Goal: Transaction & Acquisition: Purchase product/service

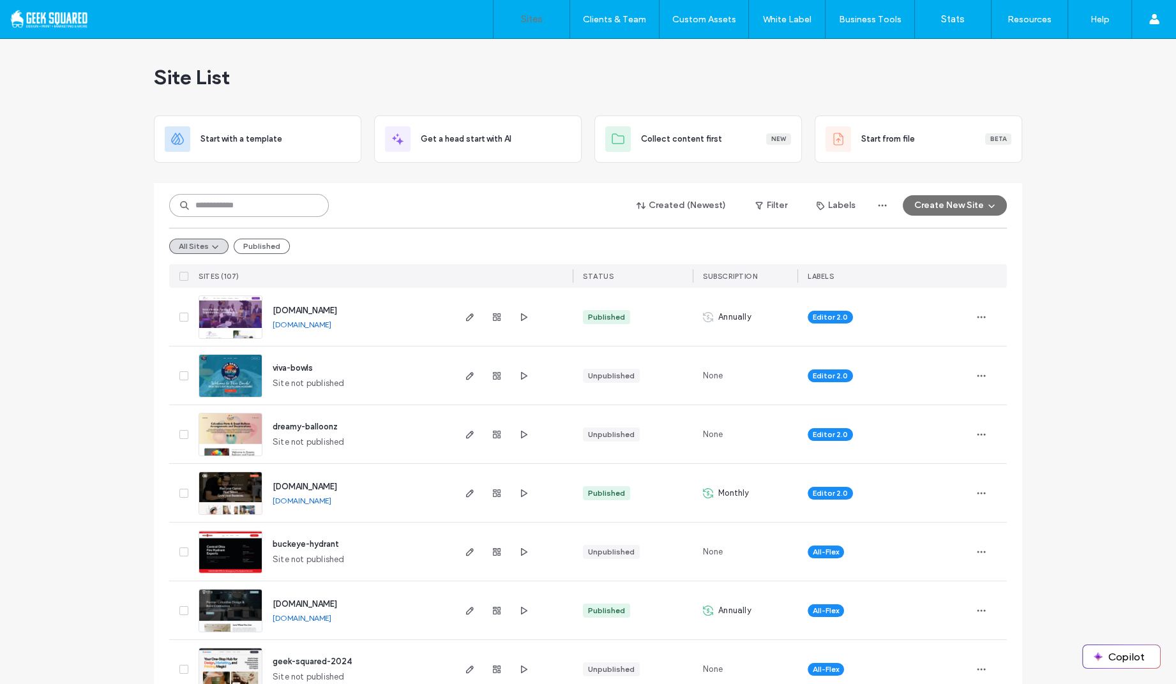
click at [239, 213] on input at bounding box center [249, 205] width 160 height 23
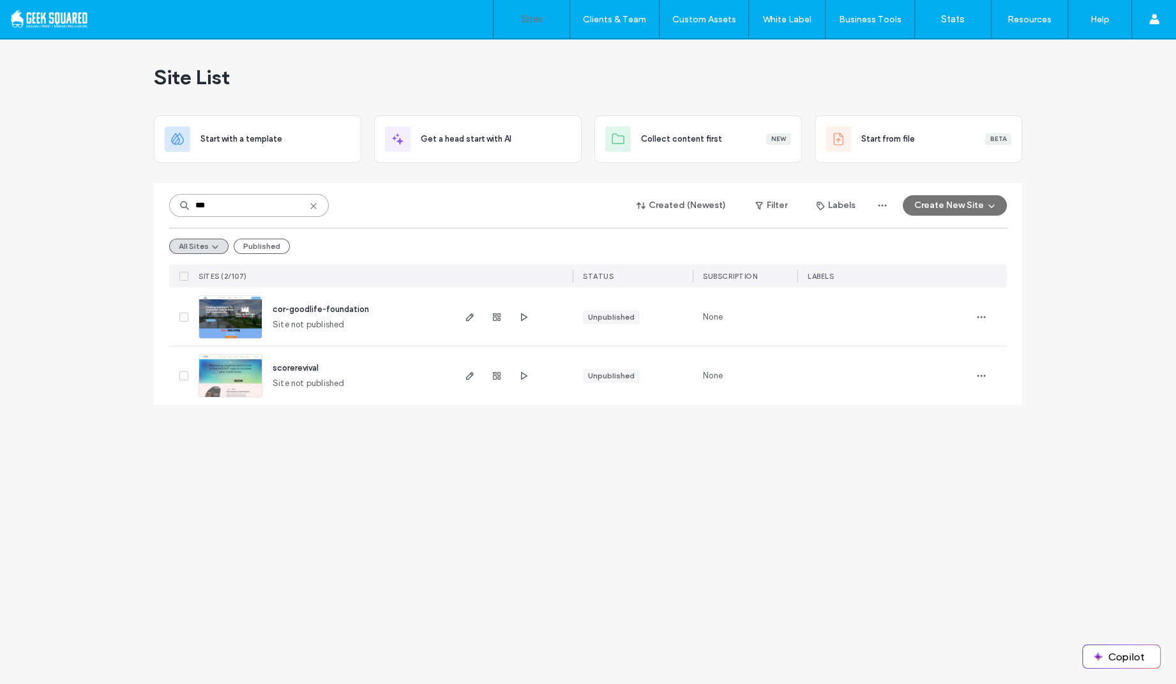
type input "***"
click at [992, 310] on div at bounding box center [989, 317] width 36 height 58
click at [988, 312] on span "button" at bounding box center [981, 317] width 20 height 20
click at [472, 321] on icon "button" at bounding box center [470, 317] width 10 height 10
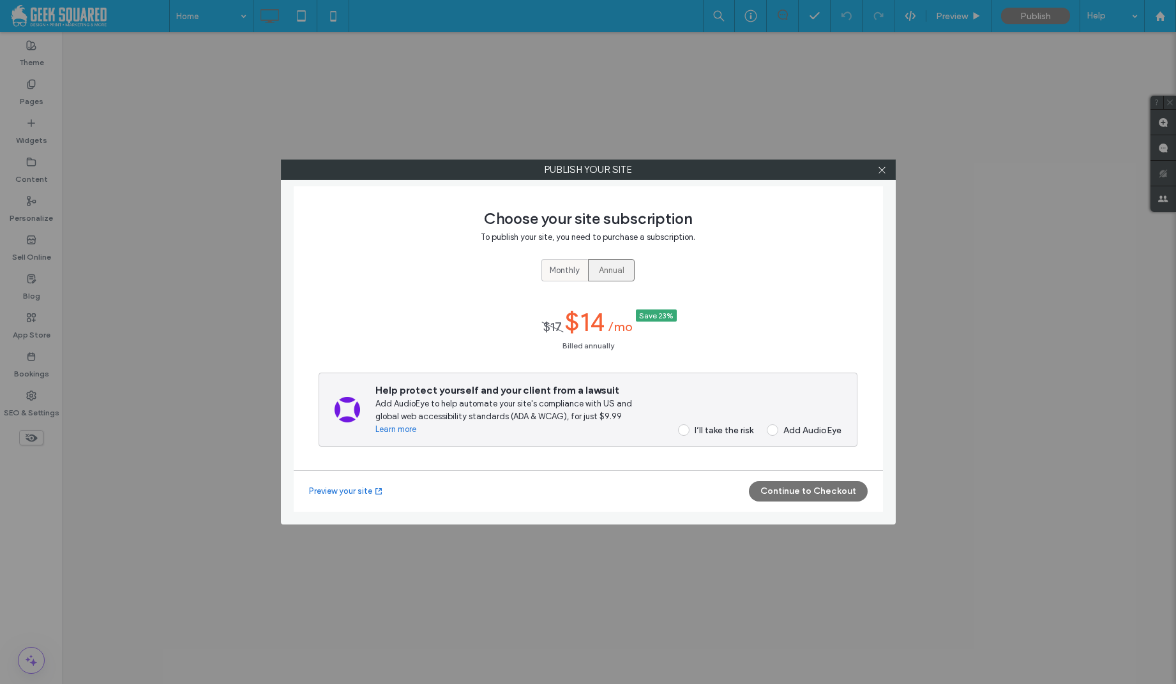
click at [575, 275] on span "Monthly" at bounding box center [565, 270] width 30 height 13
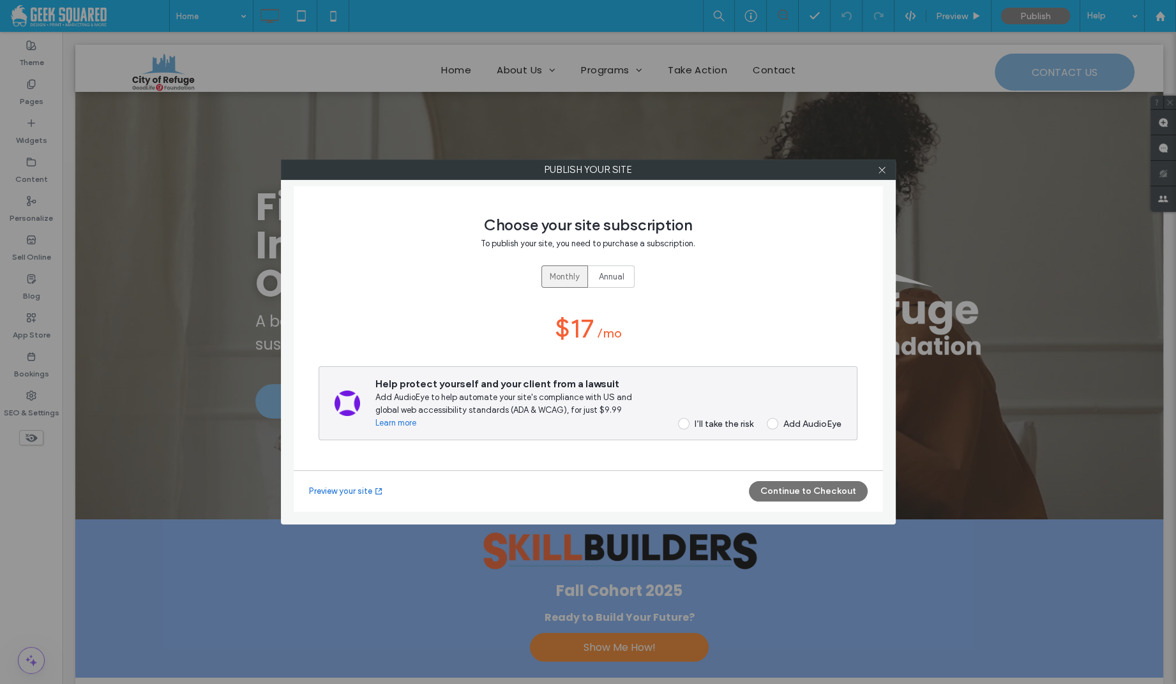
click at [725, 430] on div "Help protect yourself and your client from a lawsuit Add AudioEye to help autom…" at bounding box center [588, 403] width 539 height 74
click at [722, 423] on div "I’ll take the risk" at bounding box center [724, 424] width 59 height 11
click at [790, 493] on button "Continue to Checkout" at bounding box center [808, 491] width 119 height 20
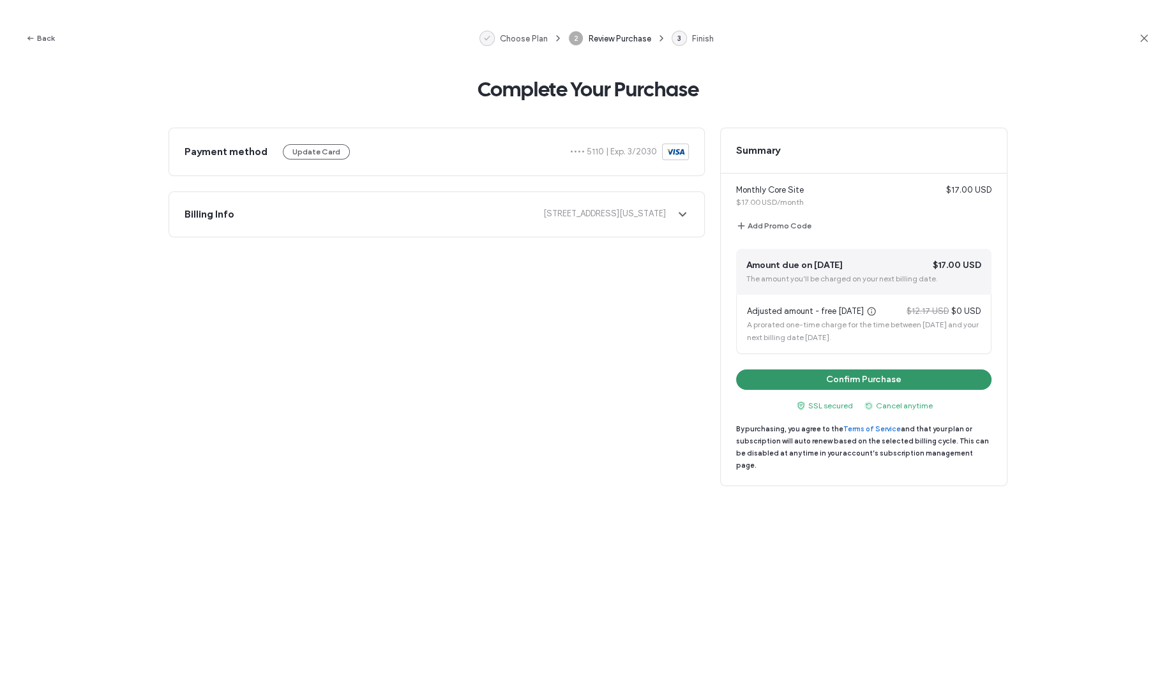
click at [786, 373] on button "Confirm Purchase" at bounding box center [863, 380] width 255 height 20
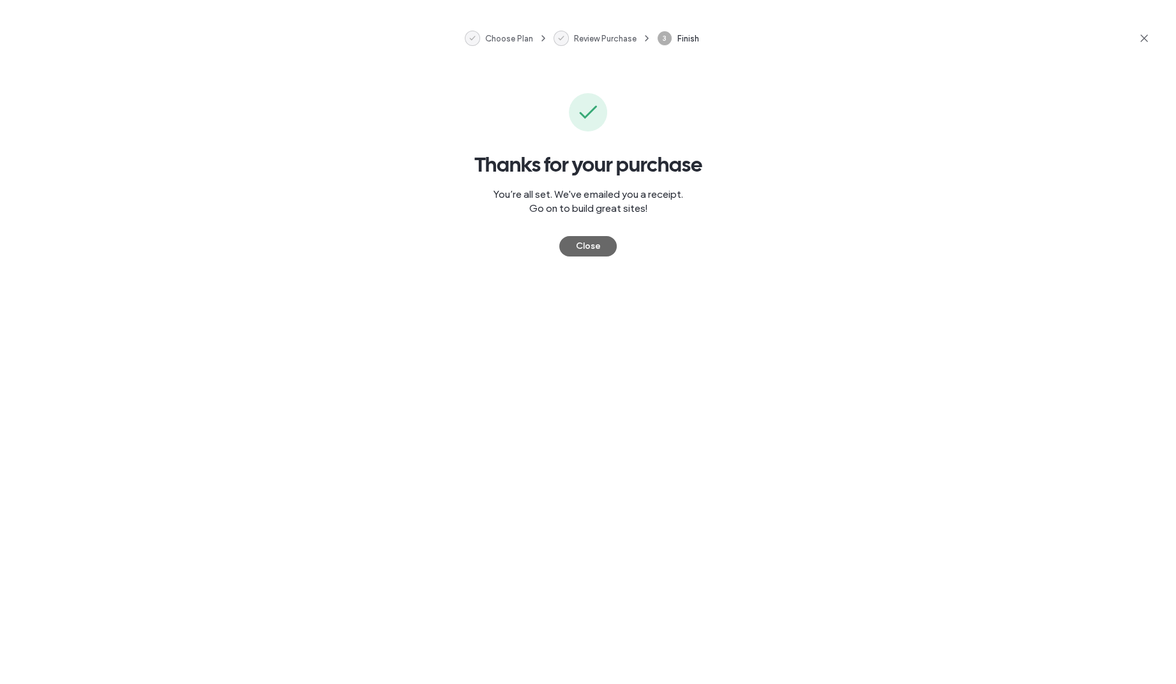
click at [597, 254] on button "Close" at bounding box center [587, 246] width 57 height 20
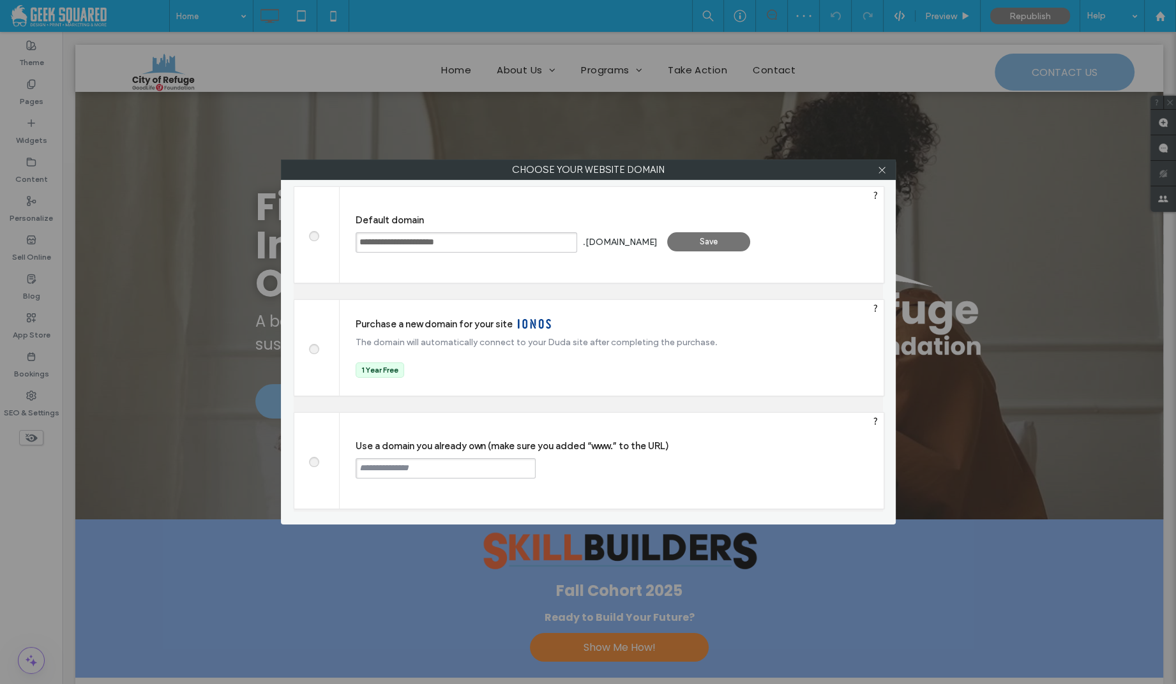
click at [313, 464] on span at bounding box center [313, 461] width 0 height 10
click at [396, 469] on input "text" at bounding box center [446, 468] width 180 height 20
type input "**********"
click at [608, 468] on div "Continue" at bounding box center [584, 467] width 83 height 19
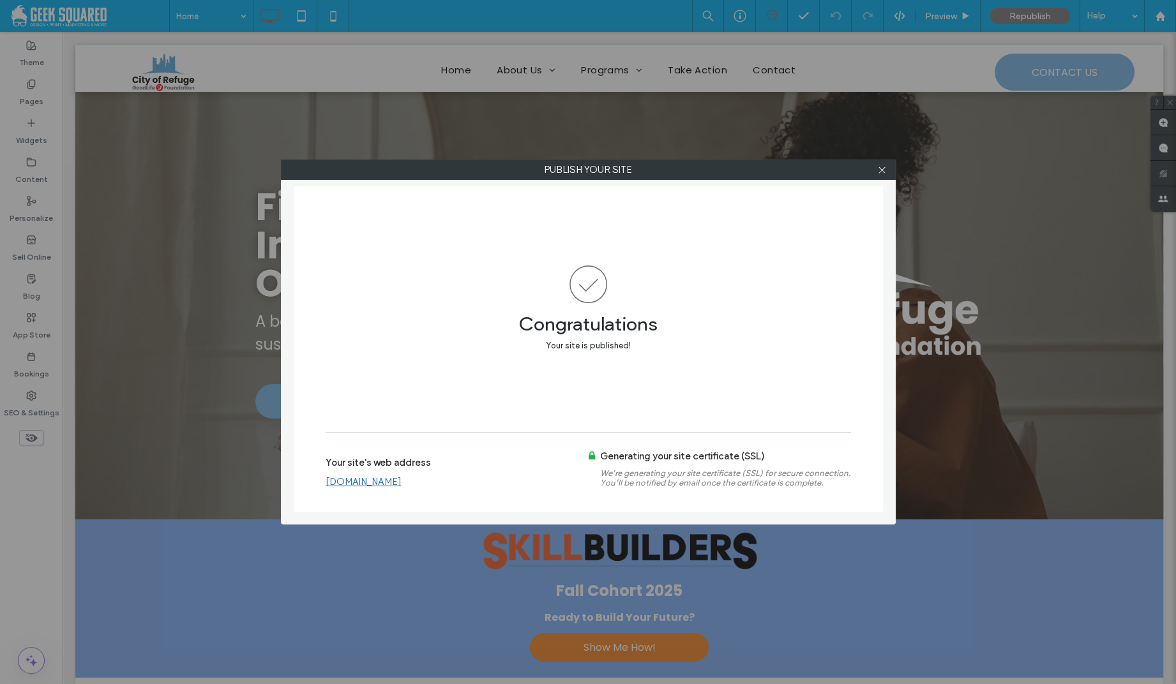
click at [593, 377] on div "Congratulations Your site is published!" at bounding box center [588, 309] width 525 height 246
click at [402, 479] on link "www.corgoodlifefoundation.org" at bounding box center [364, 481] width 76 height 11
